Goal: Navigation & Orientation: Find specific page/section

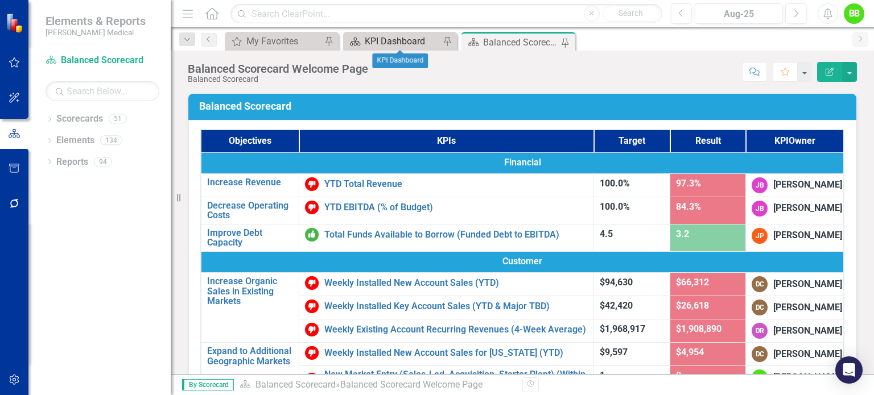
click at [392, 43] on div "KPI Dashboard" at bounding box center [402, 41] width 75 height 14
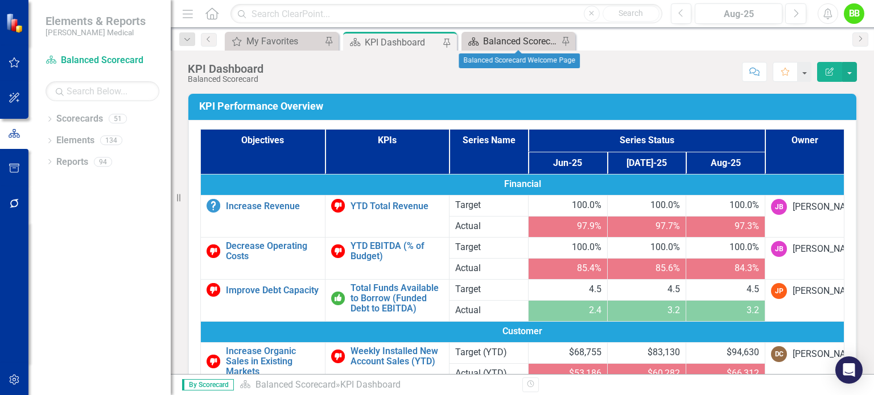
click at [510, 38] on div "Balanced Scorecard Welcome Page" at bounding box center [520, 41] width 75 height 14
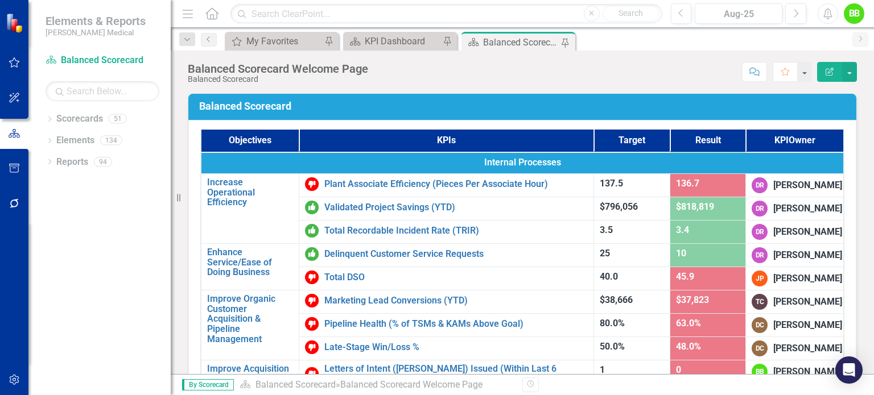
scroll to position [335, 0]
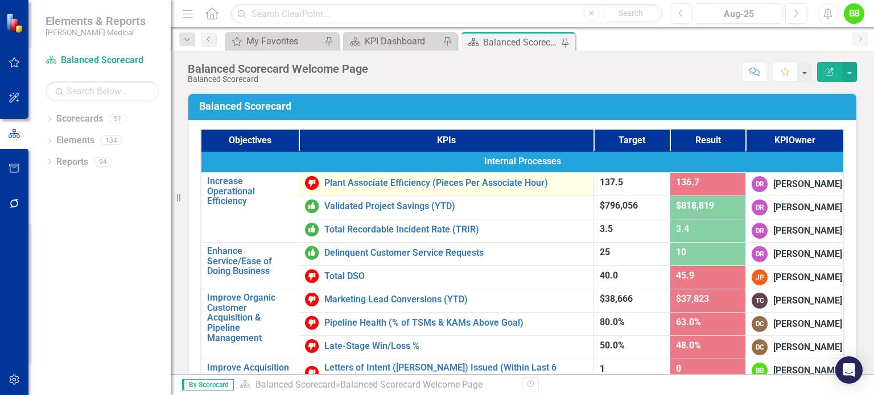
click at [417, 194] on td "Plant Associate Efficiency (Pieces Per Associate Hour) Edit Edit KPI Link Open …" at bounding box center [446, 184] width 295 height 23
click at [418, 186] on link "Plant Associate Efficiency (Pieces Per Associate Hour)" at bounding box center [455, 183] width 263 height 10
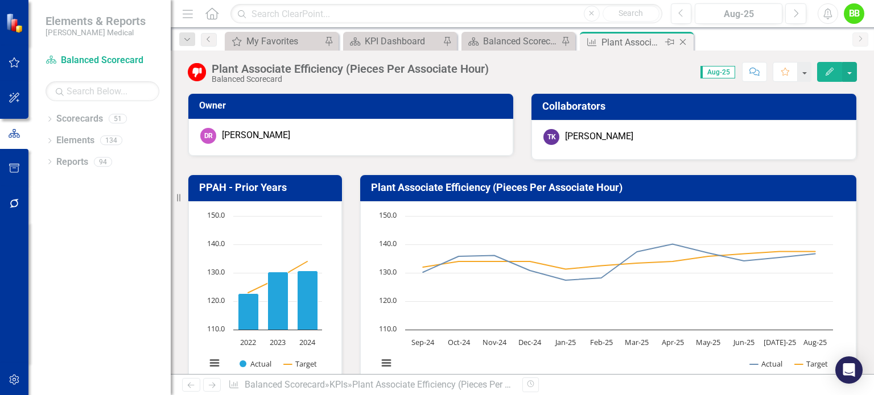
click at [685, 43] on icon "Close" at bounding box center [682, 42] width 11 height 9
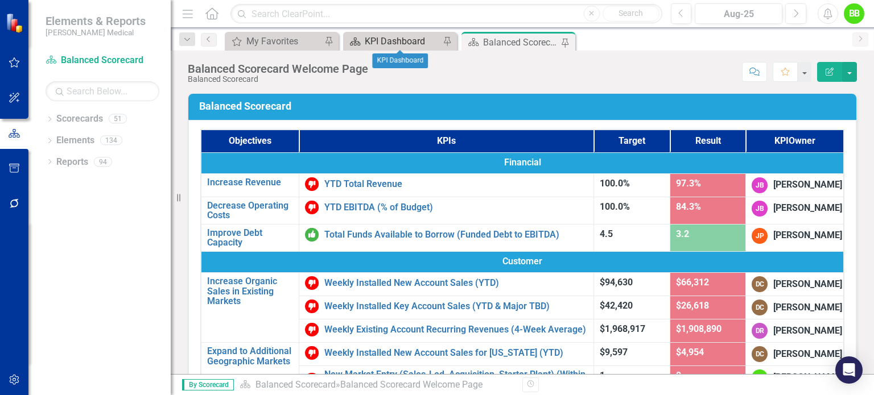
click at [413, 43] on div "KPI Dashboard" at bounding box center [402, 41] width 75 height 14
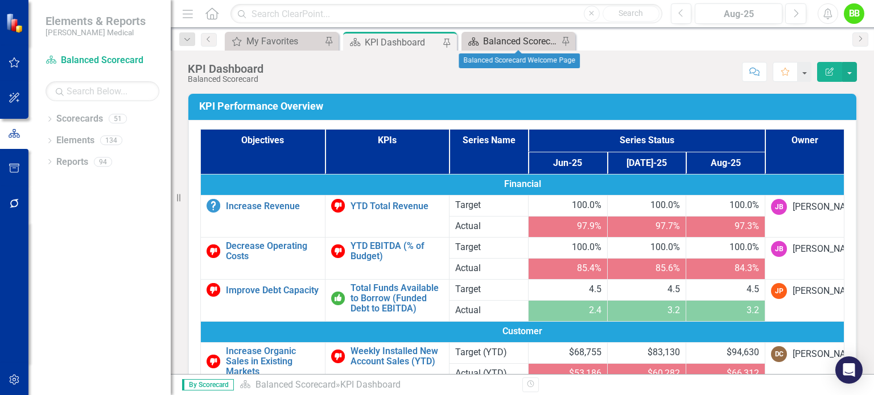
click at [501, 43] on div "Balanced Scorecard Welcome Page" at bounding box center [520, 41] width 75 height 14
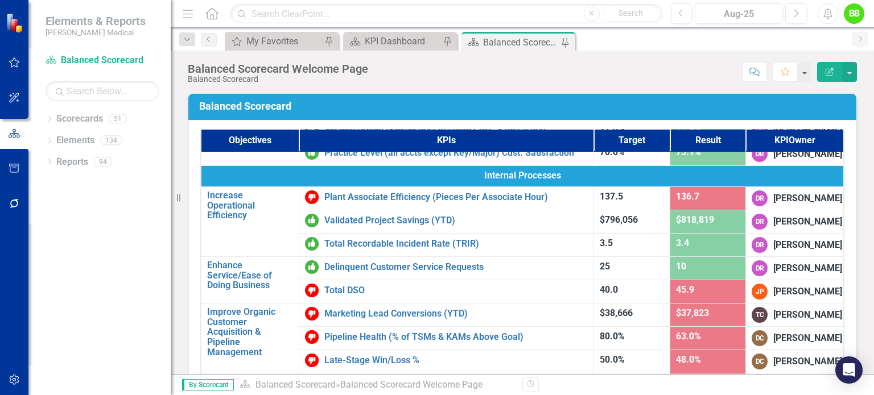
scroll to position [323, 0]
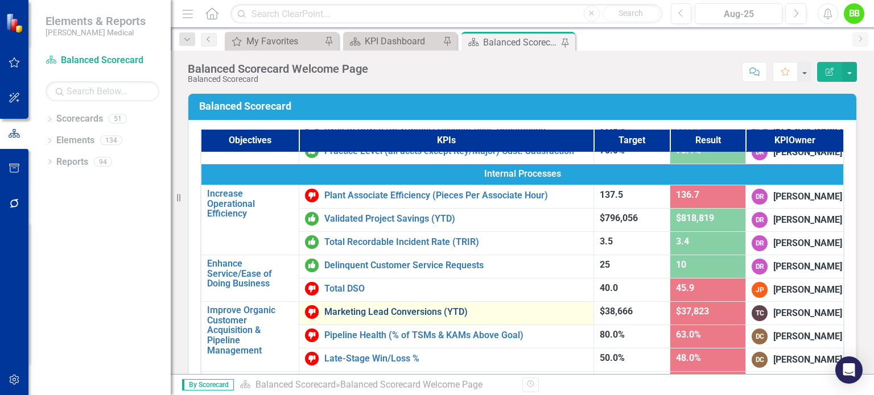
click at [437, 313] on link "Marketing Lead Conversions (YTD)" at bounding box center [455, 312] width 263 height 10
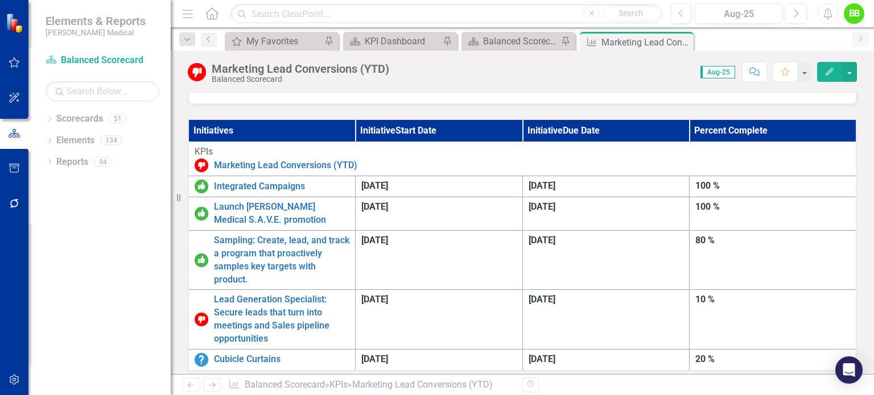
scroll to position [917, 0]
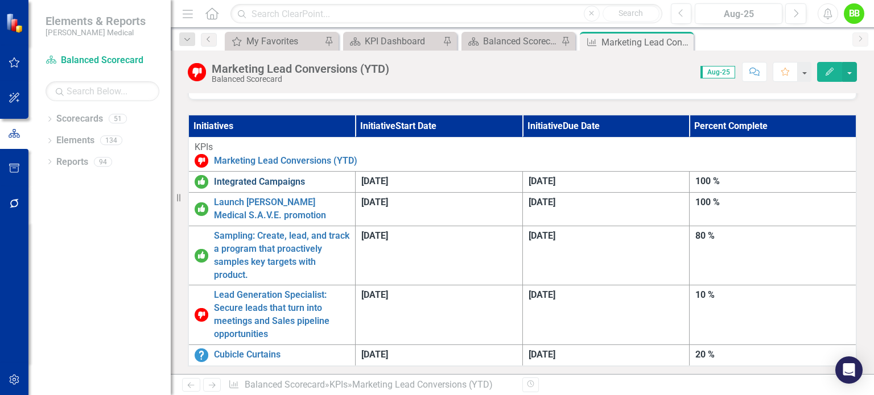
click at [257, 176] on link "Integrated Campaigns" at bounding box center [281, 182] width 135 height 13
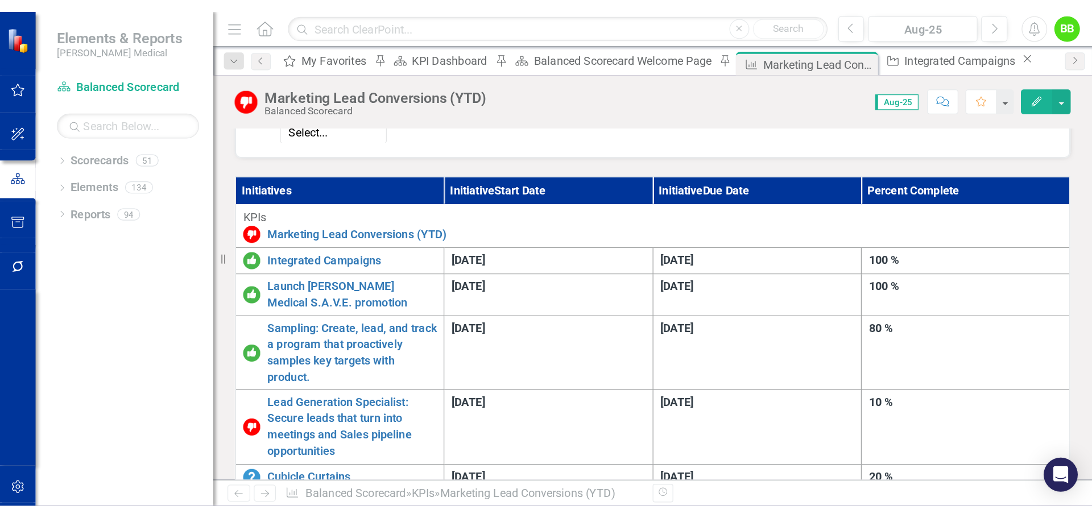
scroll to position [905, 0]
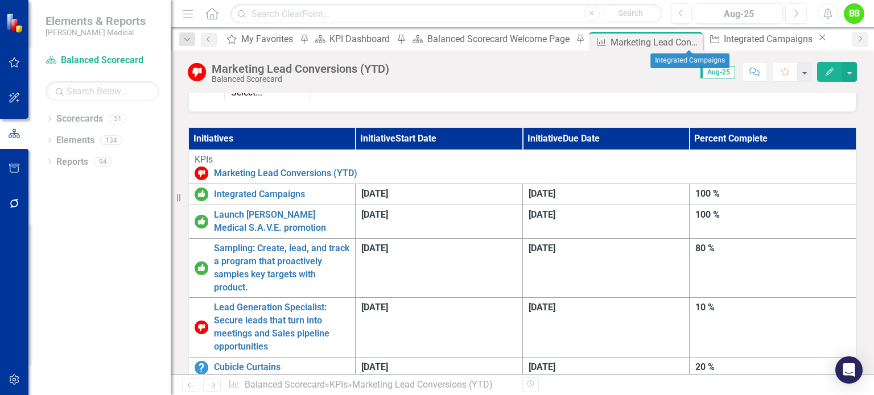
click at [816, 41] on icon "Close" at bounding box center [821, 37] width 11 height 9
